Goal: Task Accomplishment & Management: Manage account settings

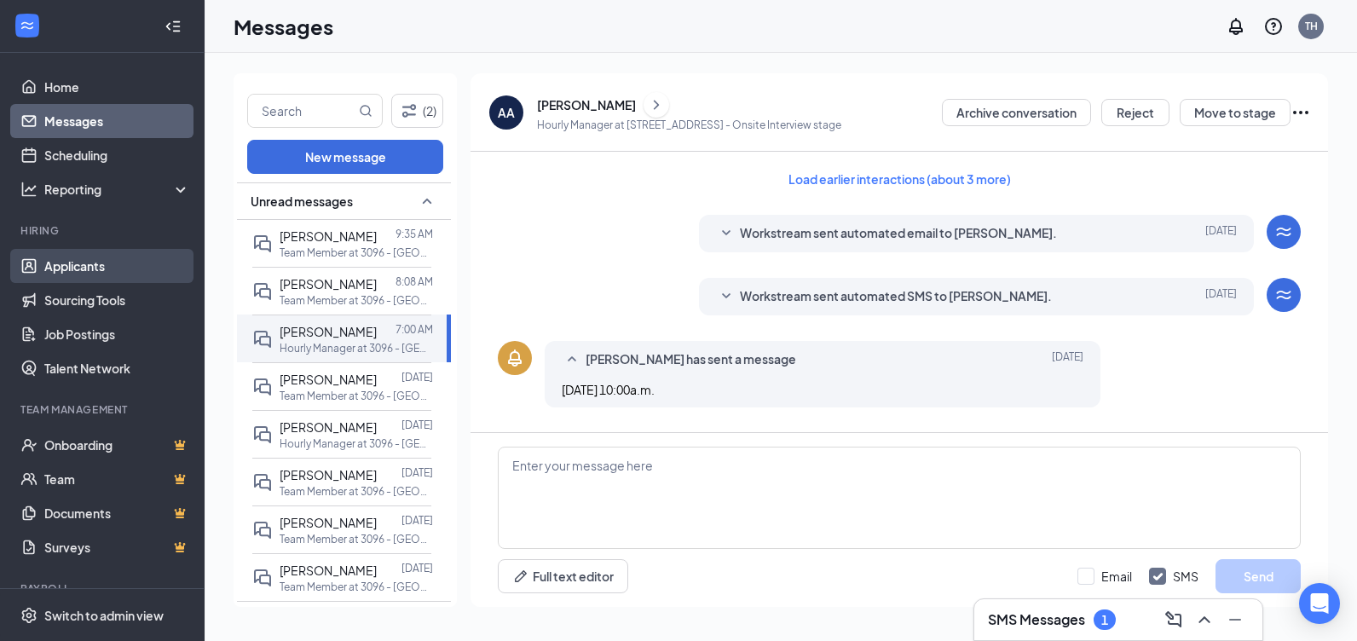
click at [80, 263] on link "Applicants" at bounding box center [117, 266] width 146 height 34
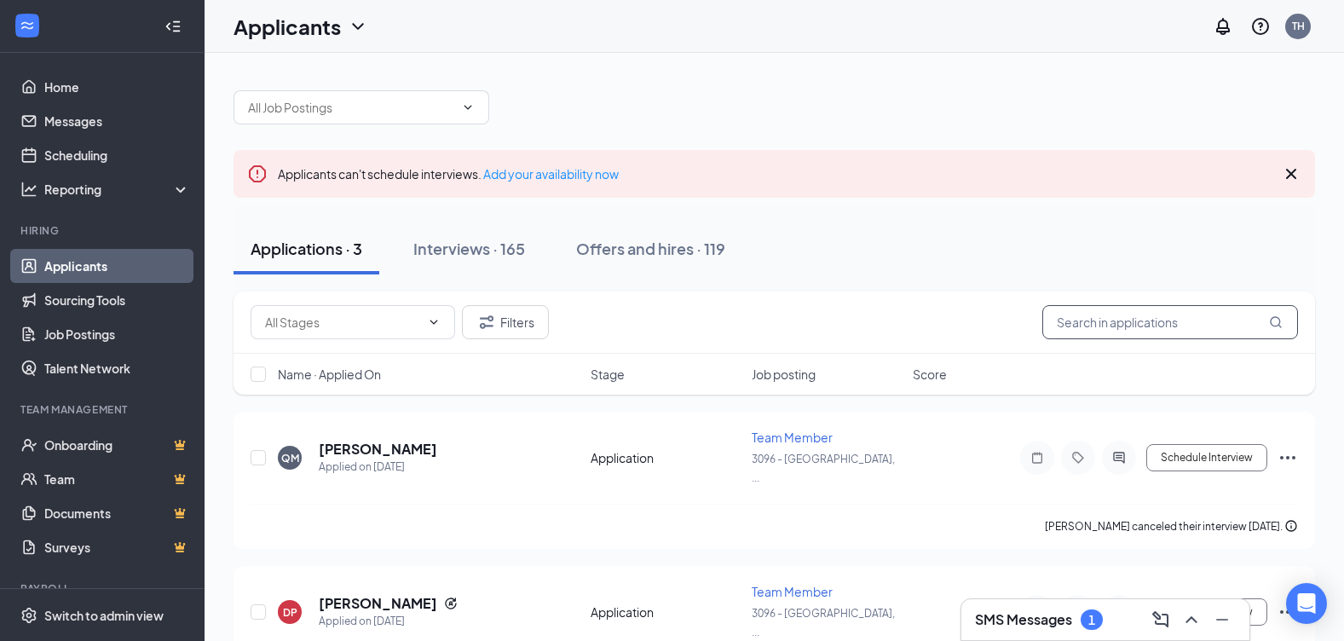
click at [1107, 324] on input "text" at bounding box center [1171, 322] width 256 height 34
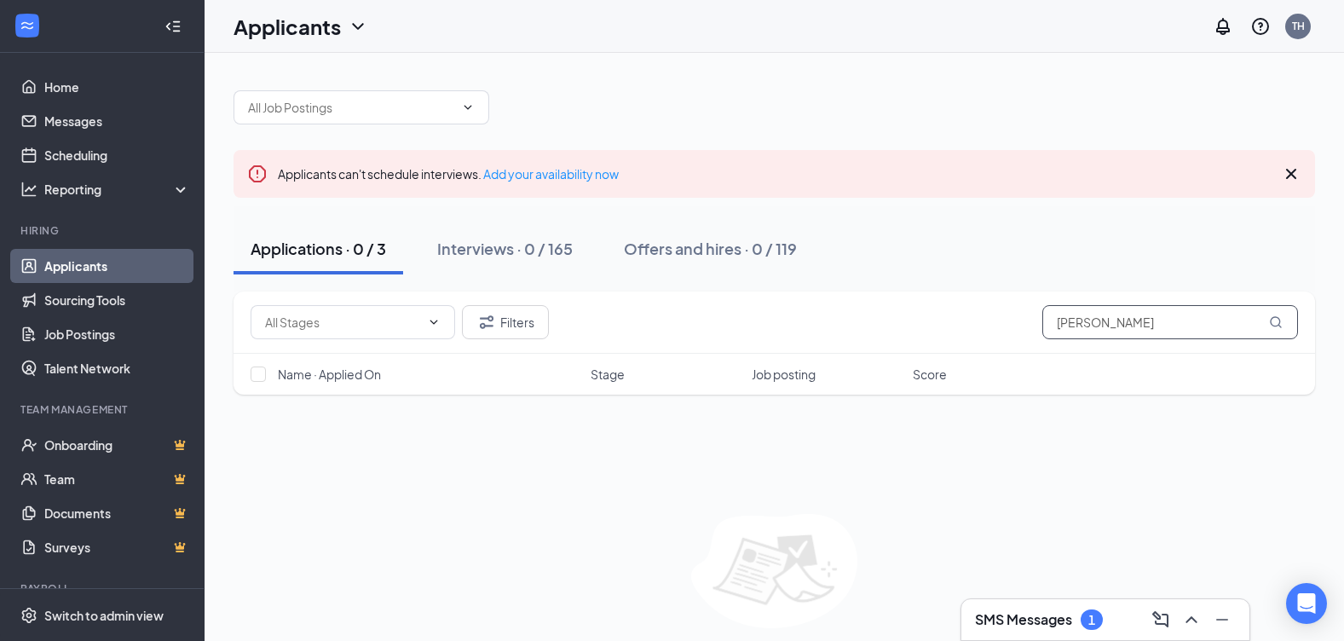
drag, startPoint x: 1102, startPoint y: 324, endPoint x: 979, endPoint y: 352, distance: 126.8
click at [979, 352] on div "Filters jasauni mohomes" at bounding box center [775, 323] width 1082 height 62
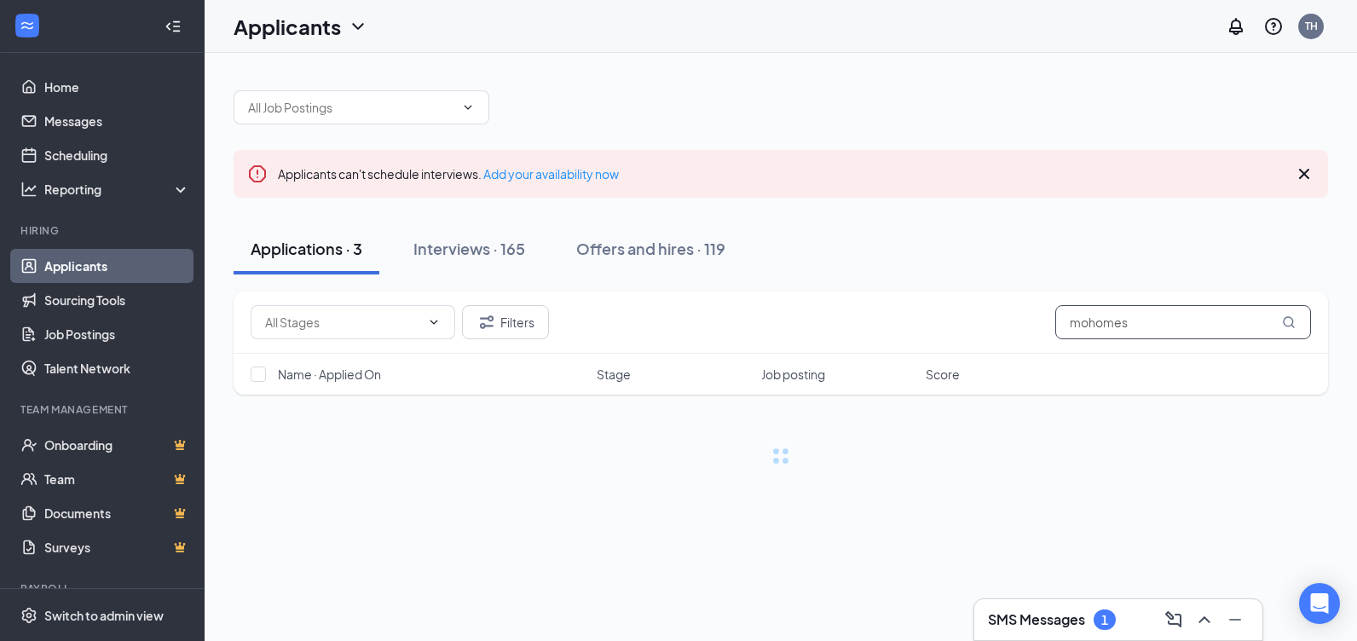
type input "mohomes"
click at [1288, 327] on icon "MagnifyingGlass" at bounding box center [1289, 322] width 14 height 14
click at [1288, 321] on icon "MagnifyingGlass" at bounding box center [1289, 322] width 14 height 14
click at [1288, 321] on span "mohomes" at bounding box center [1183, 322] width 256 height 34
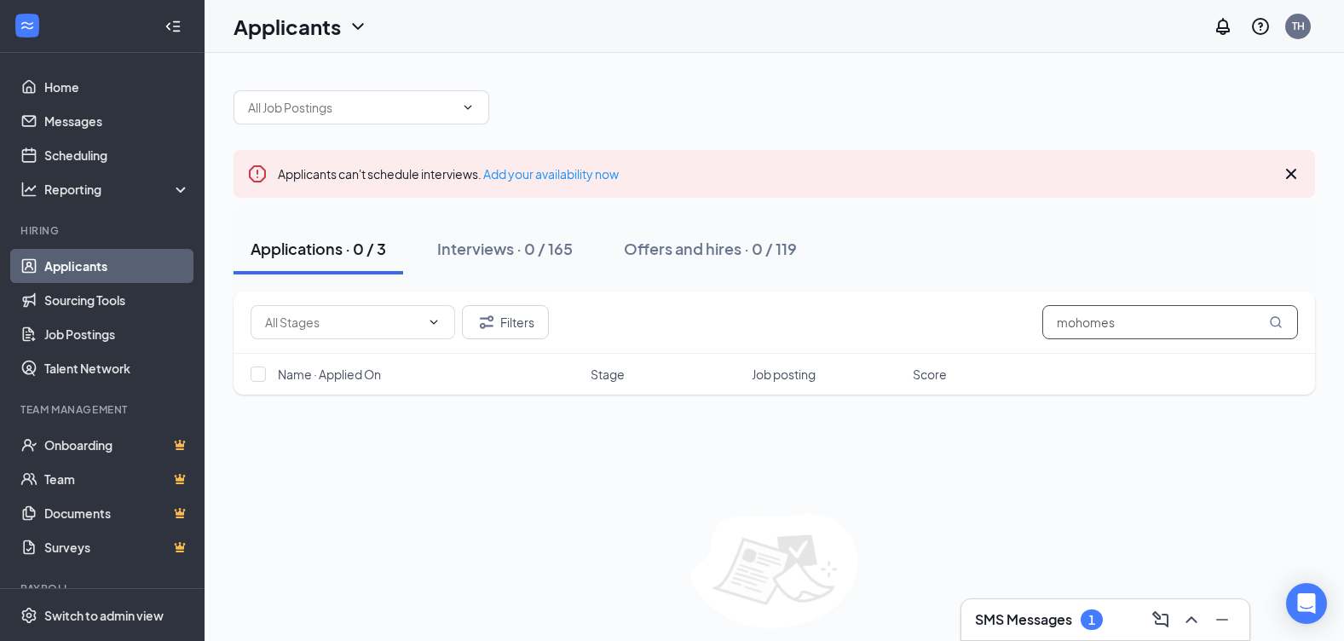
click at [1289, 321] on input "mohomes" at bounding box center [1171, 322] width 256 height 34
click at [511, 252] on div "Interviews · 0 / 165" at bounding box center [505, 248] width 136 height 21
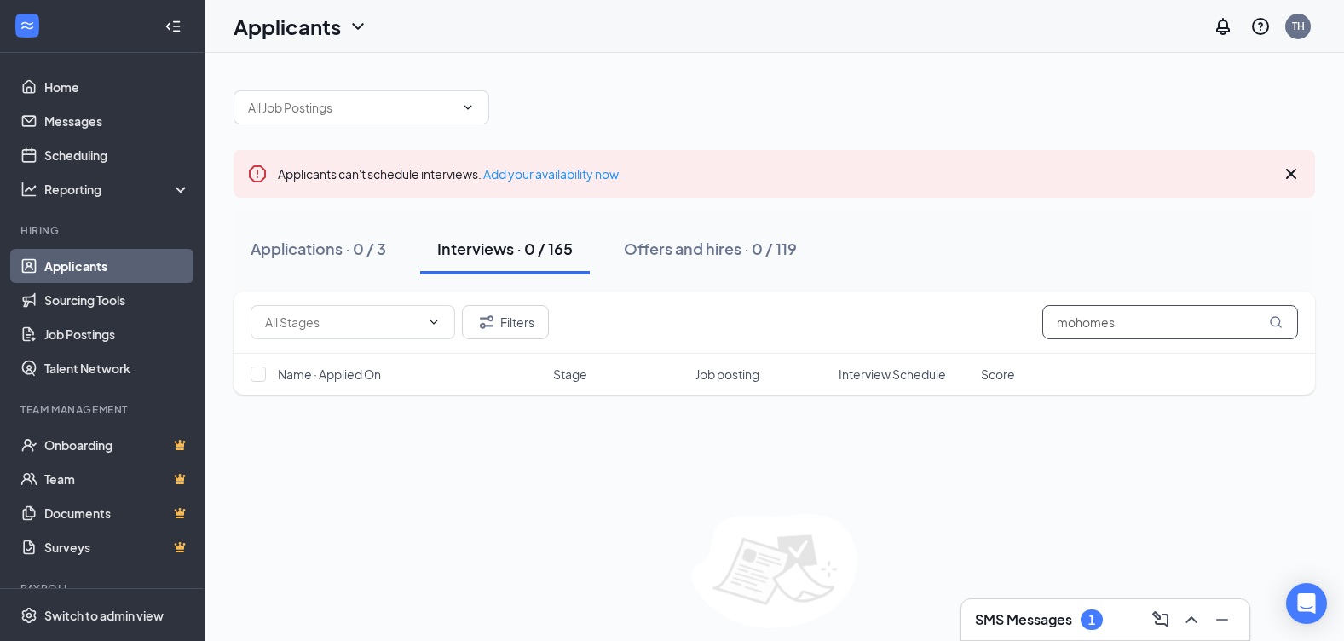
drag, startPoint x: 1135, startPoint y: 330, endPoint x: 983, endPoint y: 352, distance: 154.2
click at [983, 352] on div "Filters mohomes" at bounding box center [775, 323] width 1082 height 62
drag, startPoint x: 1102, startPoint y: 319, endPoint x: 998, endPoint y: 344, distance: 106.9
click at [998, 344] on div "Filters Jasauni Mohomes" at bounding box center [775, 323] width 1082 height 62
type input "Mohomes"
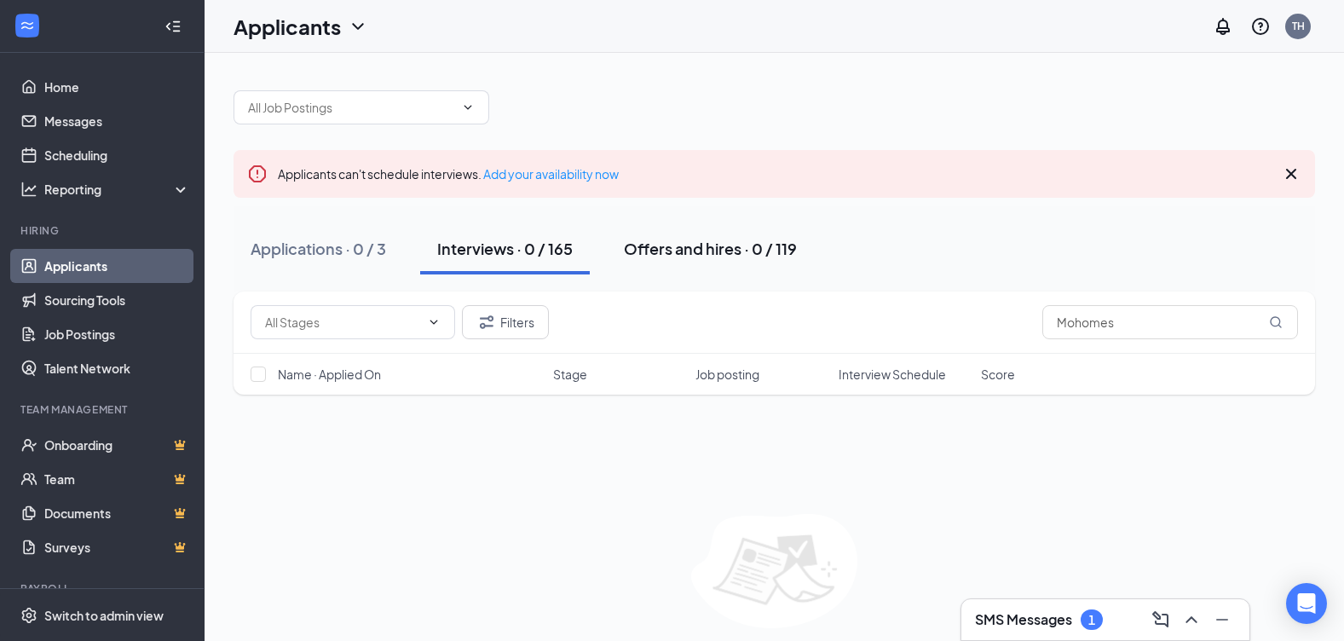
click at [665, 242] on div "Offers and hires · 0 / 119" at bounding box center [710, 248] width 173 height 21
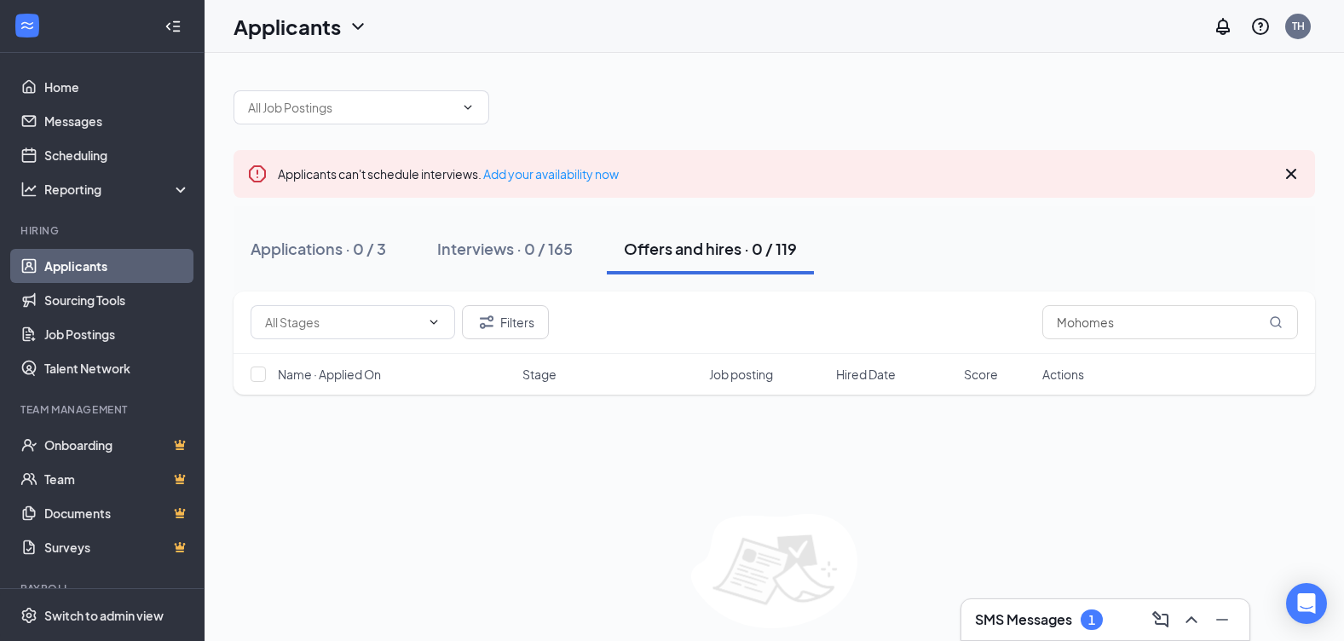
click at [1023, 618] on h3 "SMS Messages" at bounding box center [1023, 619] width 97 height 19
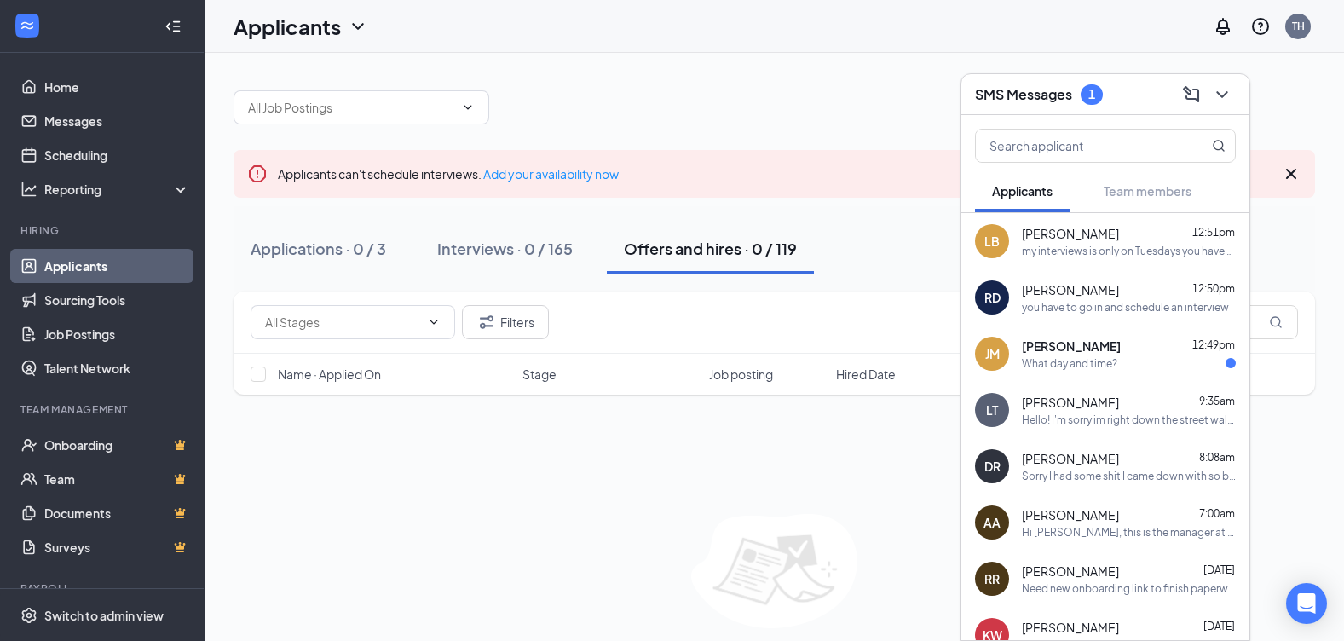
click at [824, 75] on div at bounding box center [775, 98] width 1082 height 51
click at [700, 81] on div at bounding box center [775, 98] width 1082 height 51
click at [79, 84] on link "Home" at bounding box center [117, 87] width 146 height 34
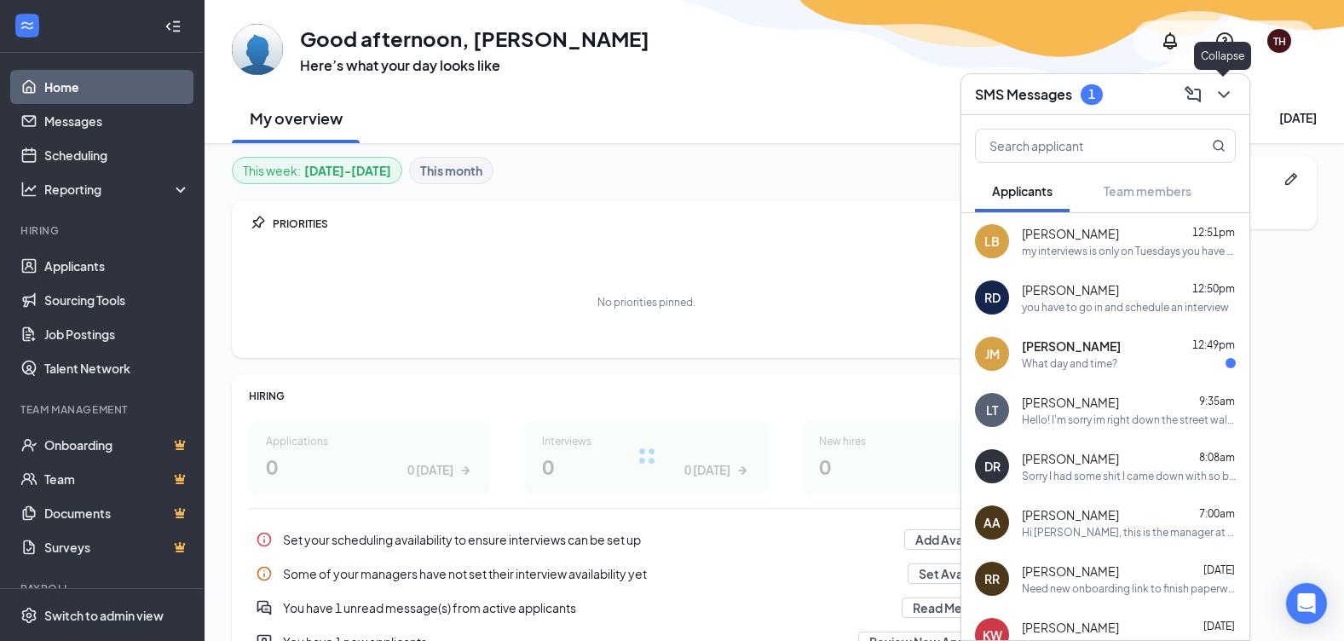
click at [1225, 95] on icon "ChevronDown" at bounding box center [1223, 94] width 11 height 7
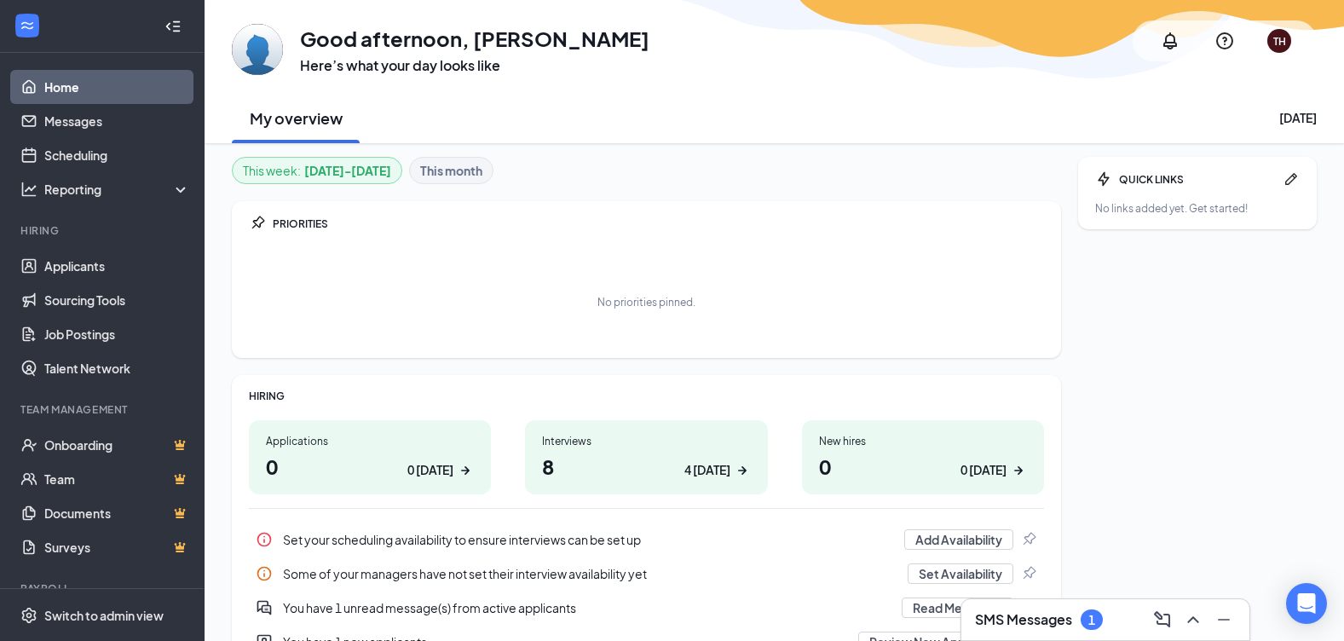
click at [98, 90] on link "Home" at bounding box center [117, 87] width 146 height 34
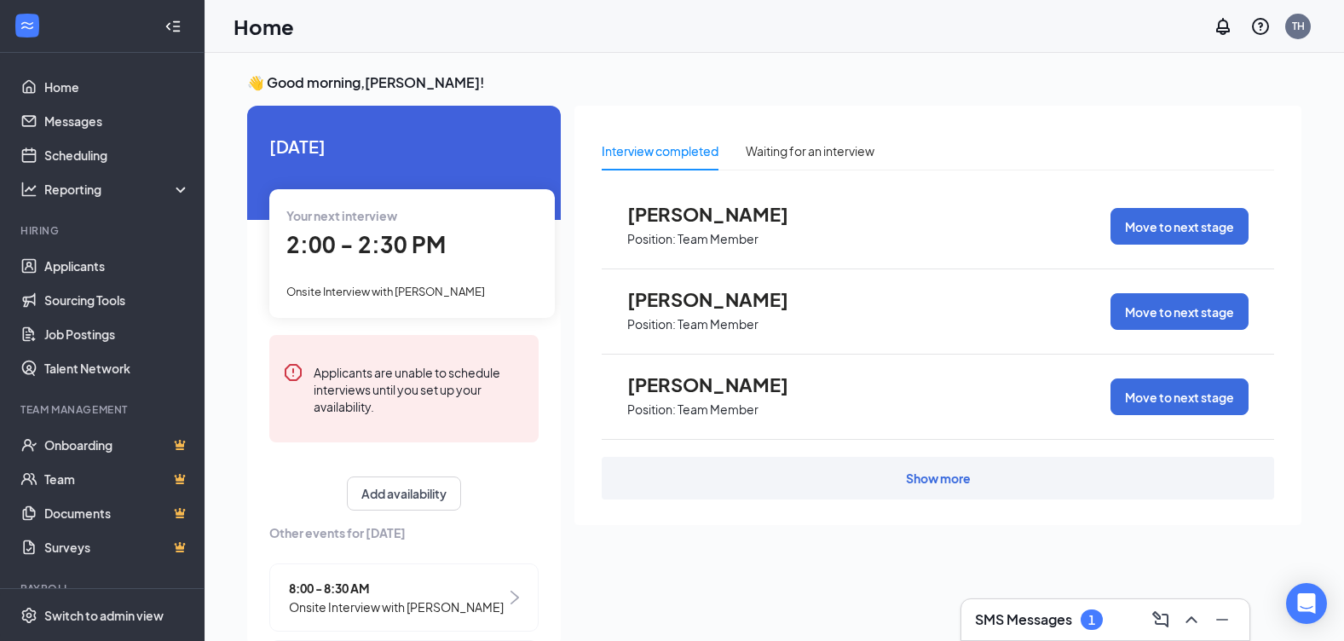
click at [348, 233] on span "2:00 - 2:30 PM" at bounding box center [365, 244] width 159 height 28
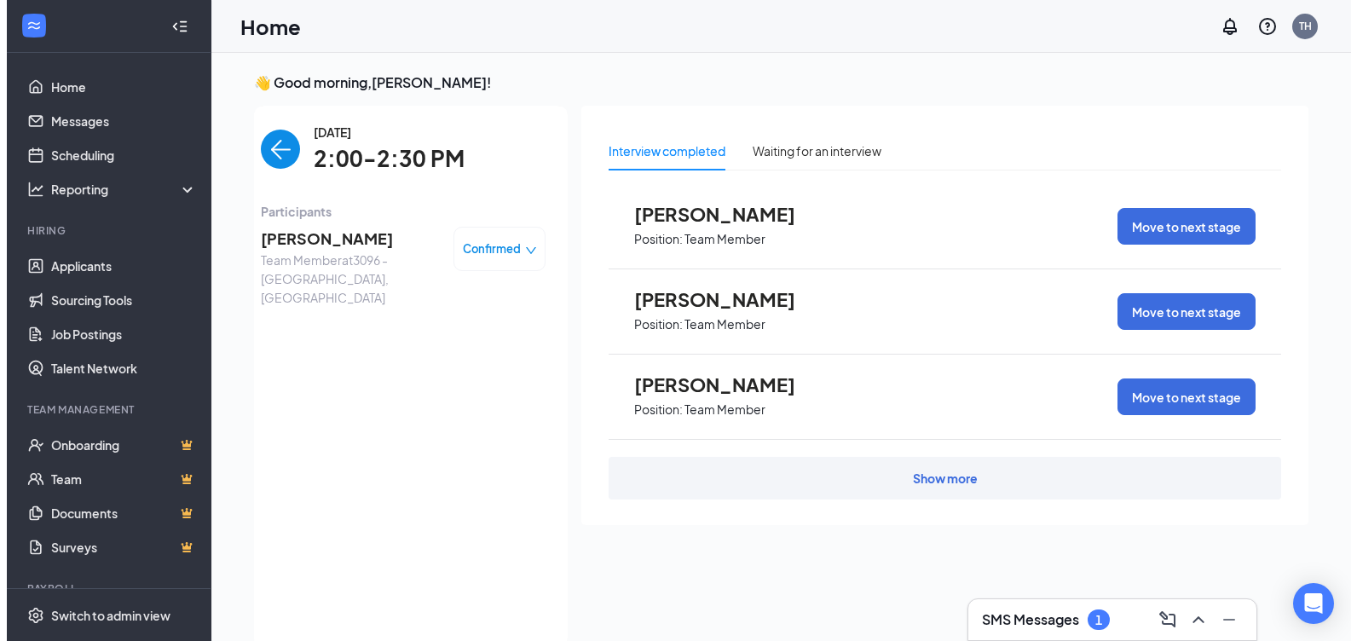
scroll to position [7, 0]
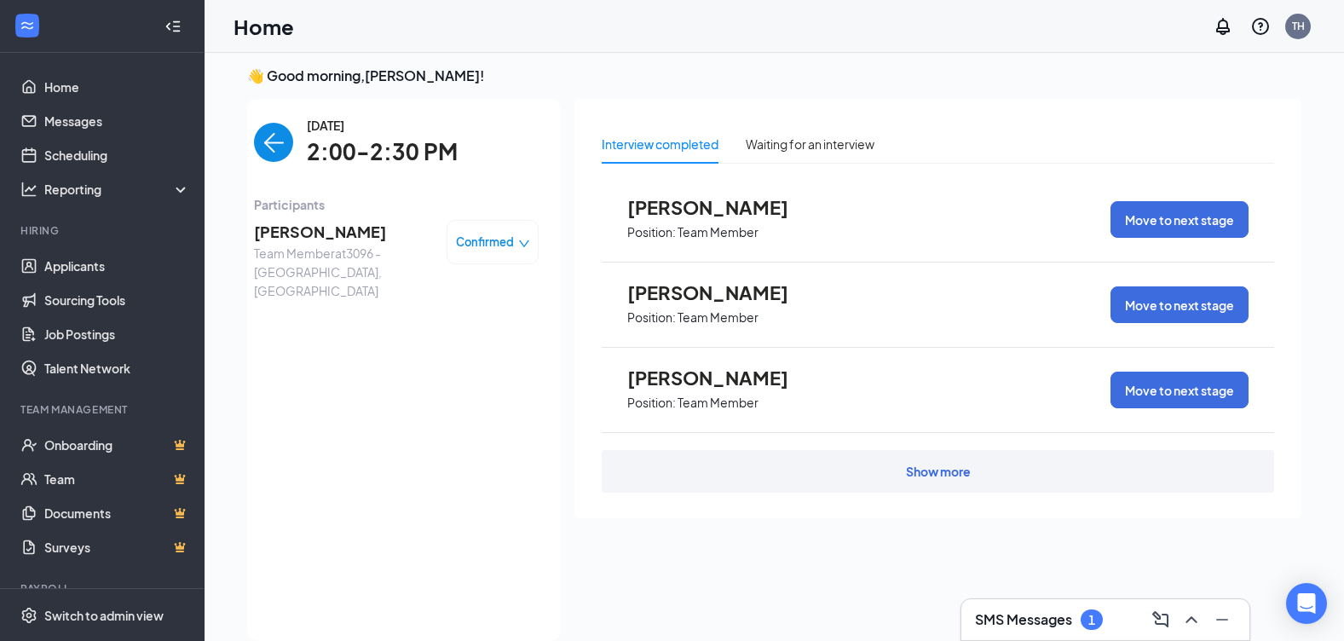
click at [346, 233] on span "[PERSON_NAME]" at bounding box center [343, 232] width 179 height 24
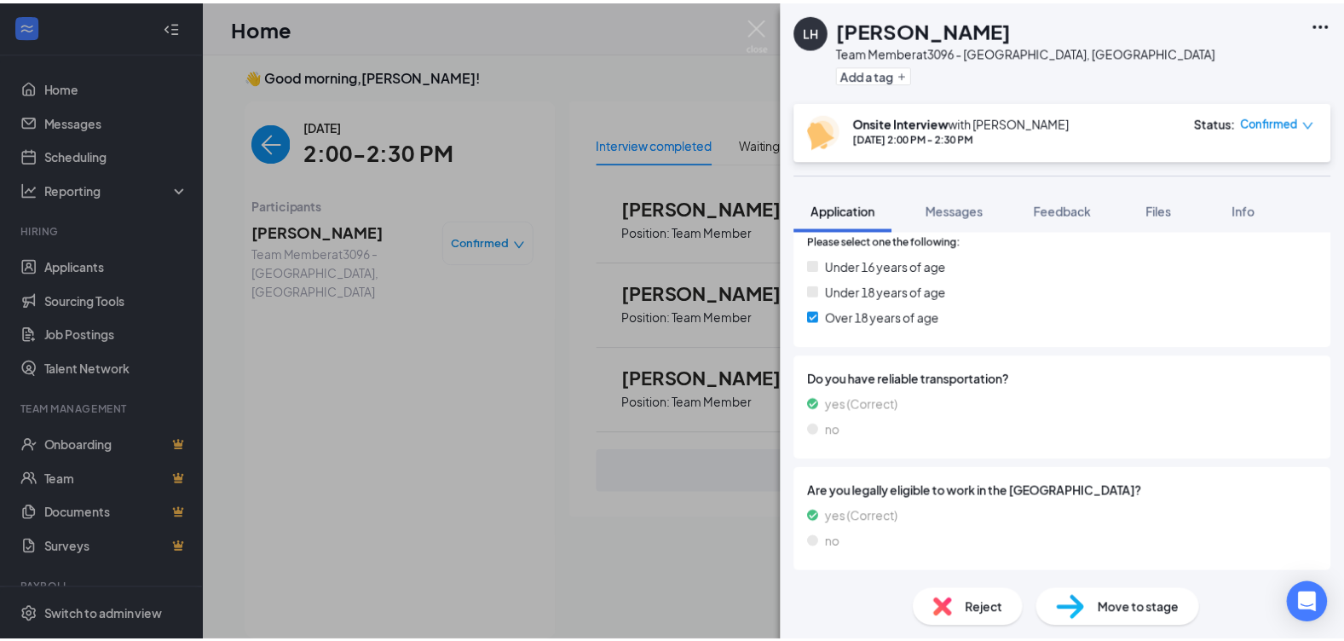
scroll to position [607, 0]
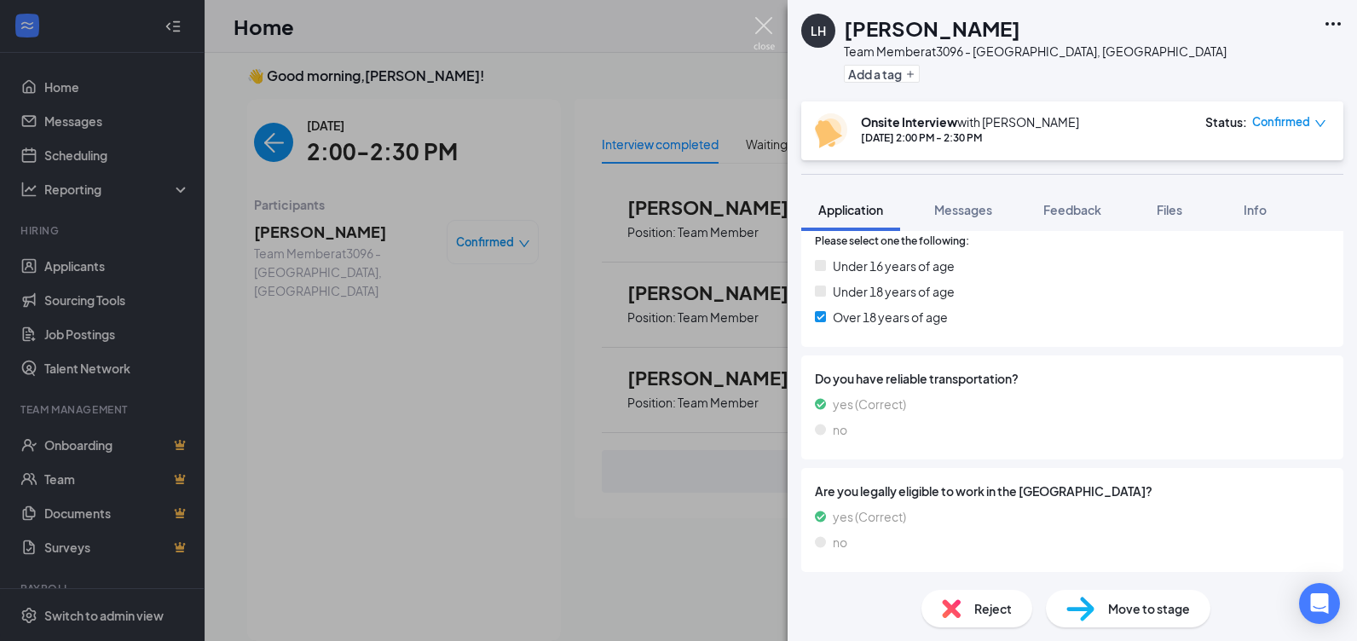
click at [758, 28] on img at bounding box center [764, 33] width 21 height 33
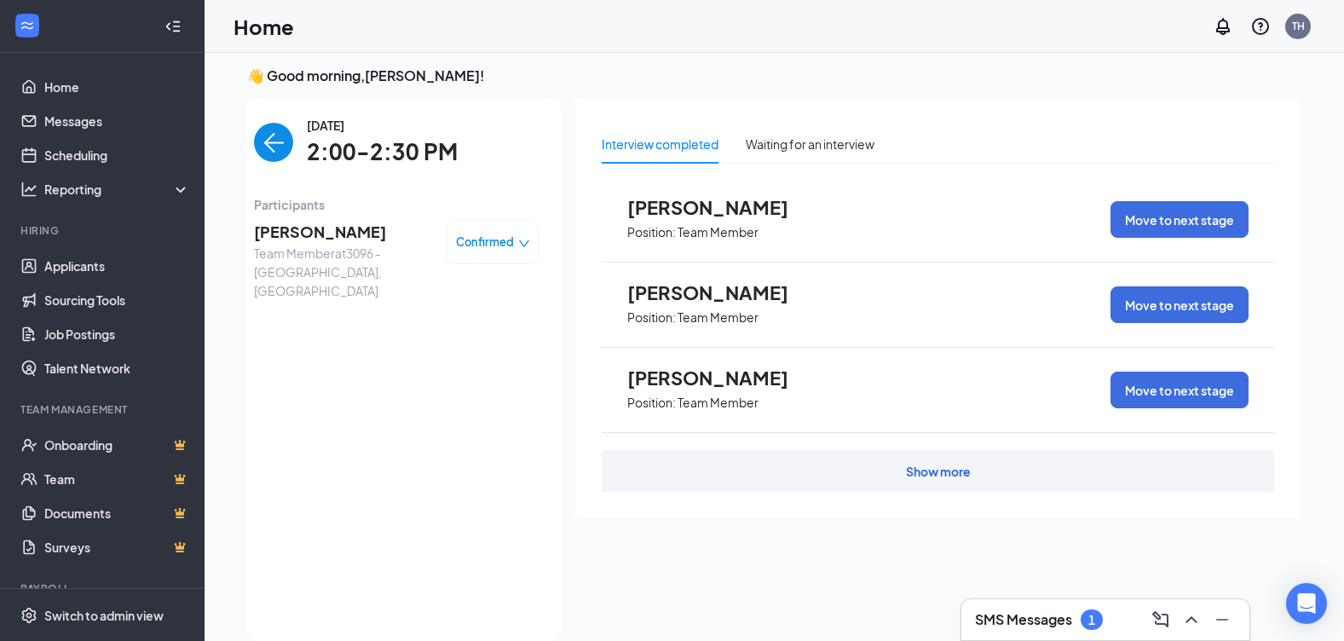
click at [261, 142] on img "back-button" at bounding box center [273, 142] width 39 height 39
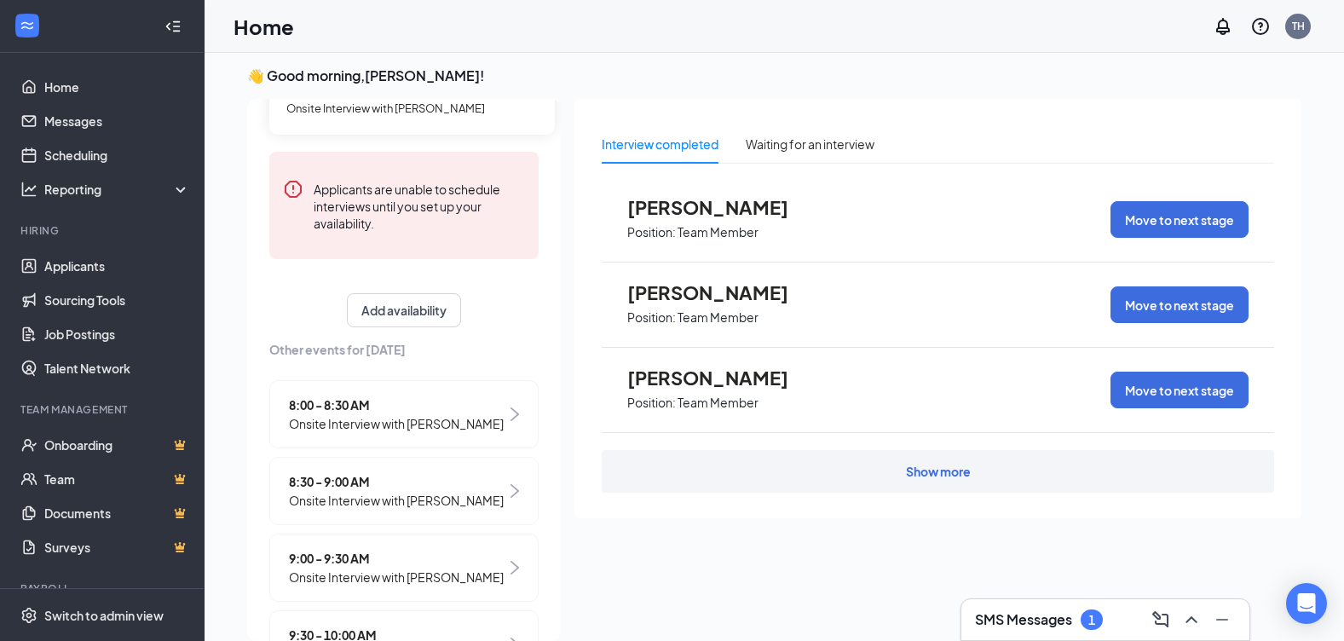
scroll to position [383, 0]
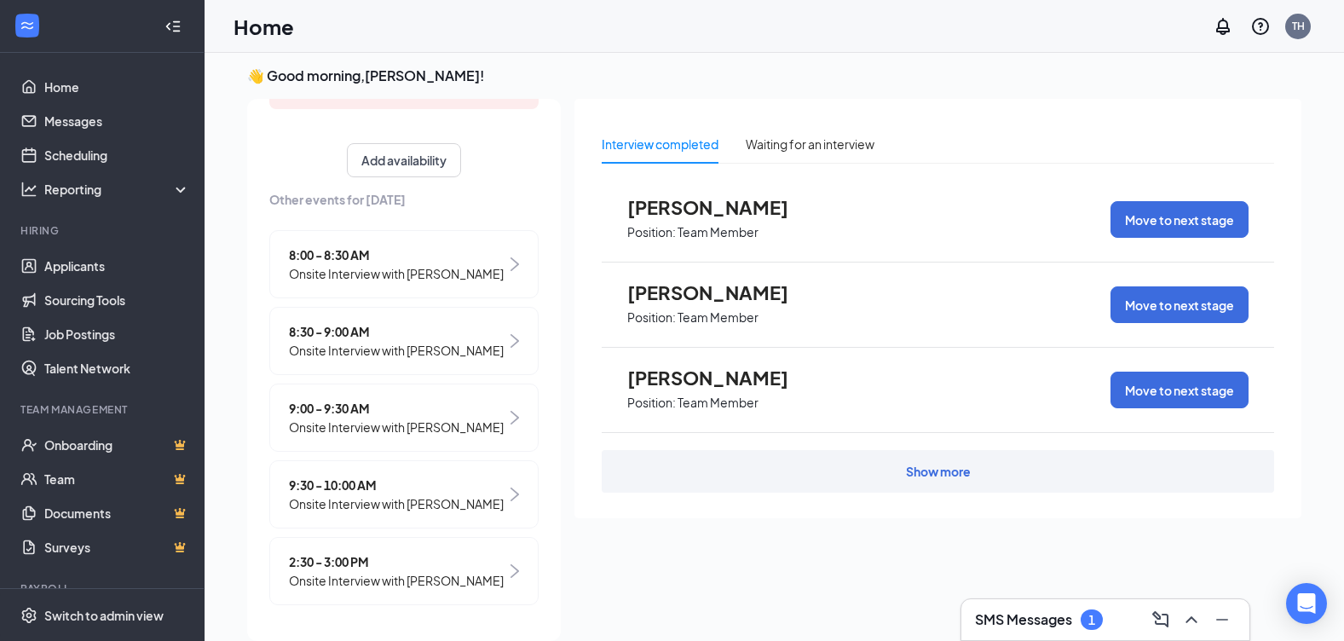
click at [328, 552] on span "2:30 - 3:00 PM" at bounding box center [396, 561] width 215 height 19
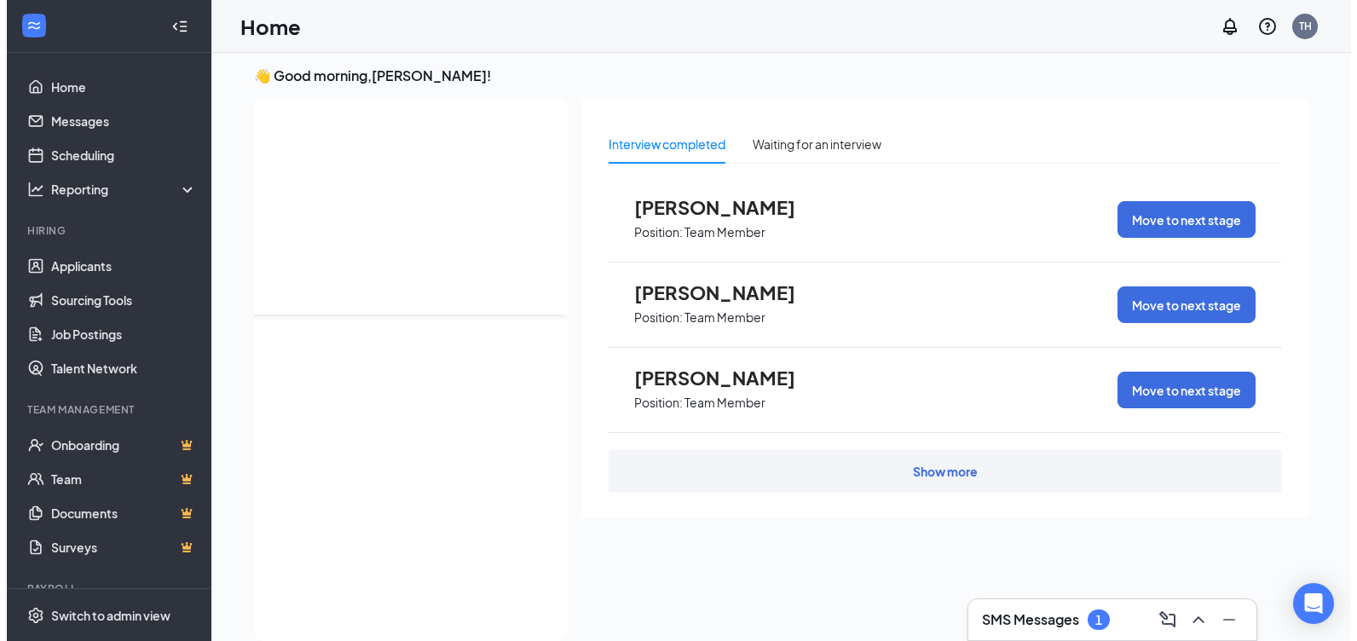
scroll to position [0, 0]
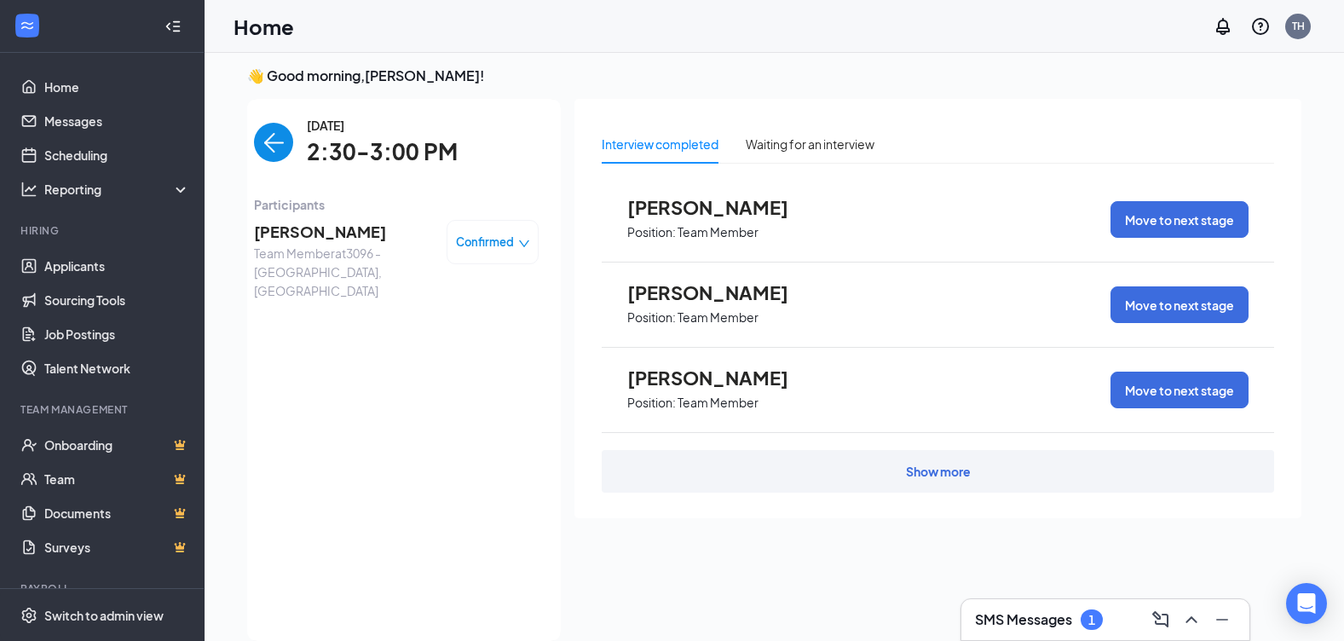
click at [298, 235] on span "[PERSON_NAME]" at bounding box center [343, 232] width 179 height 24
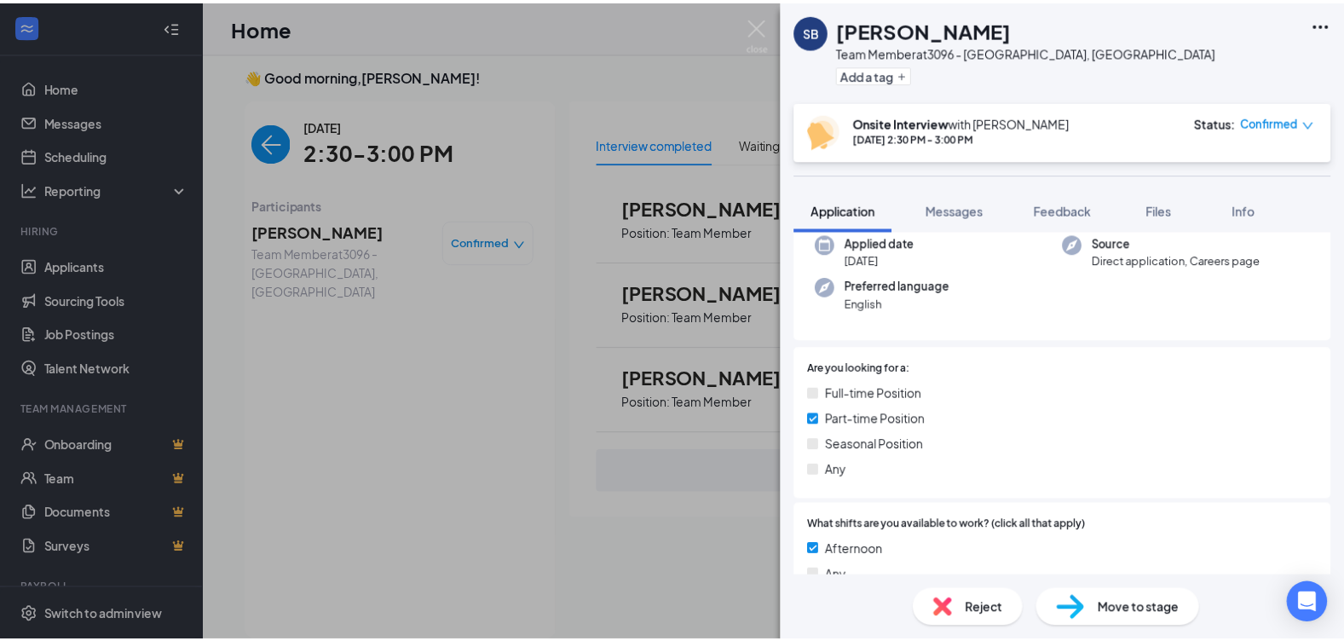
scroll to position [149, 0]
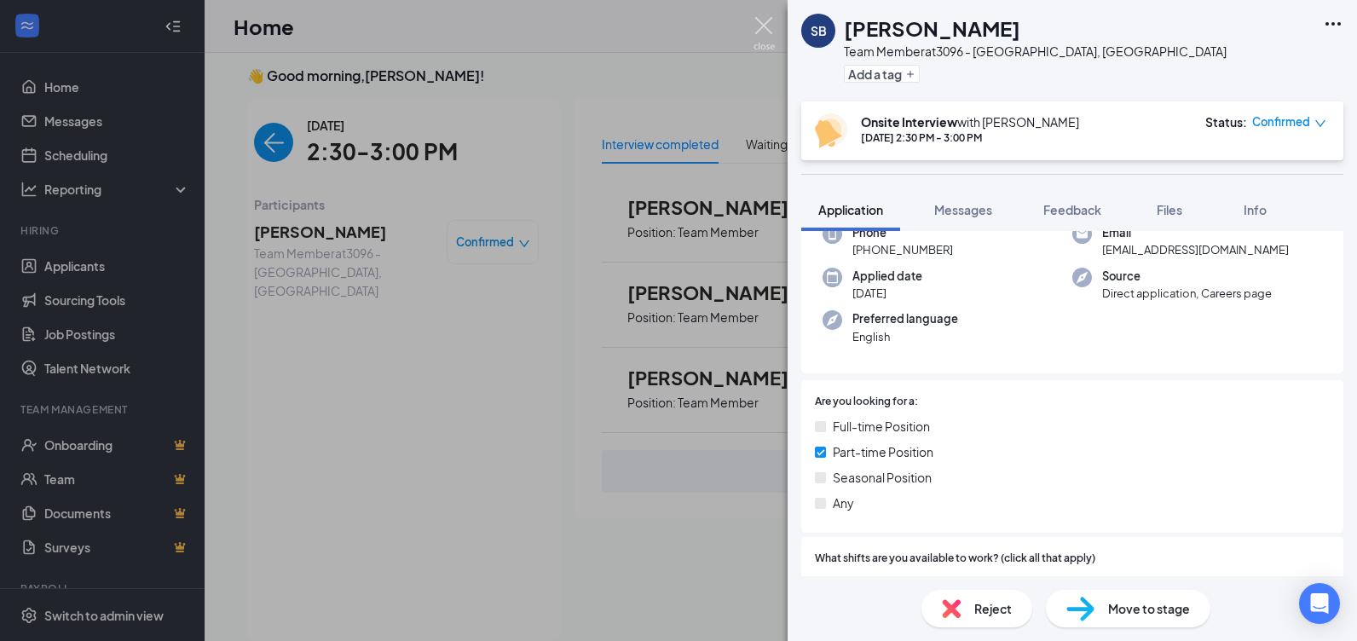
click at [759, 18] on img at bounding box center [764, 33] width 21 height 33
